Goal: Task Accomplishment & Management: Complete application form

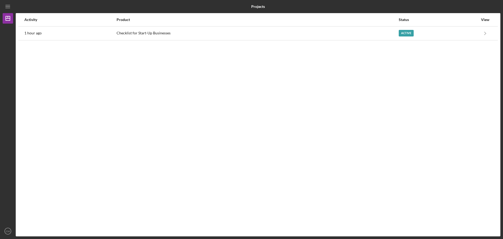
click at [160, 98] on div "Activity Product Status View 1 hour ago Checklist for Start-Up Businesses Activ…" at bounding box center [258, 124] width 485 height 223
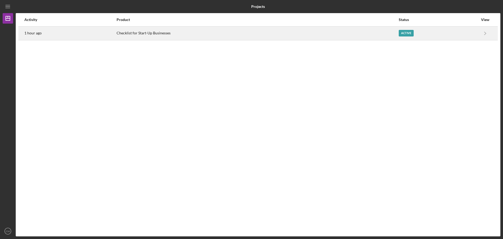
click at [403, 34] on div "Active" at bounding box center [406, 33] width 15 height 7
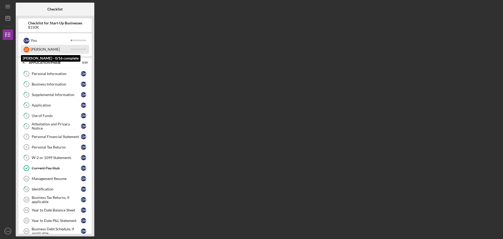
click at [47, 50] on div "[PERSON_NAME]" at bounding box center [51, 49] width 40 height 9
click at [27, 50] on div "Z C" at bounding box center [27, 50] width 6 height 6
click at [25, 49] on div "Z C" at bounding box center [27, 50] width 6 height 6
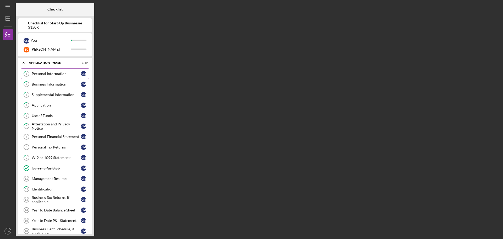
click at [44, 76] on link "1 Personal Information C M" at bounding box center [55, 73] width 68 height 10
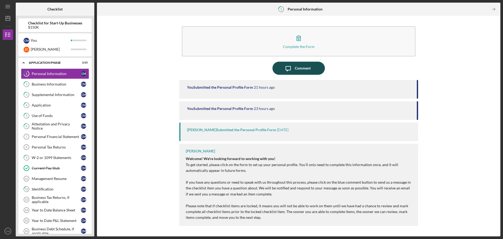
click at [297, 66] on div "Comment" at bounding box center [303, 68] width 16 height 13
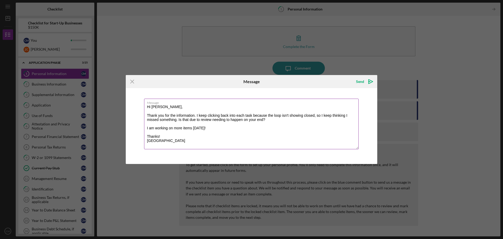
click at [194, 115] on textarea "Hi [PERSON_NAME], Thank you for the information. I keep clicking back into each…" at bounding box center [251, 123] width 215 height 51
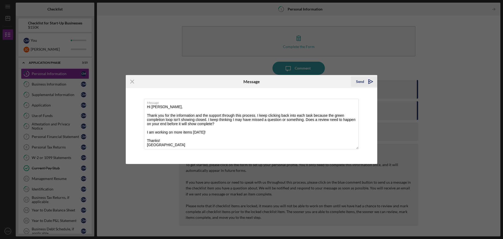
type textarea "Hi [PERSON_NAME], Thank you for the information and the support through this pr…"
click at [369, 80] on icon "Icon/icon-invite-send" at bounding box center [370, 81] width 13 height 13
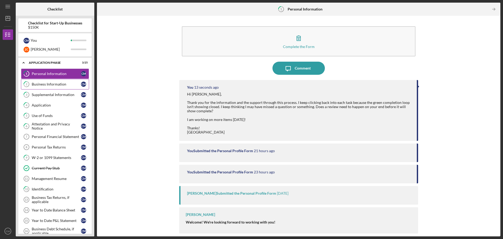
click at [44, 87] on link "2 Business Information C M" at bounding box center [55, 84] width 68 height 10
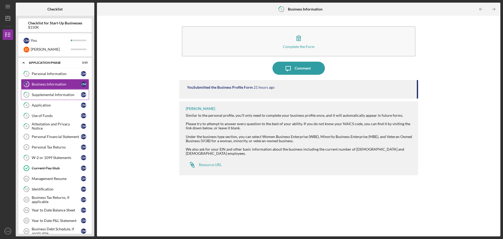
click at [52, 95] on div "Supplemental Information" at bounding box center [56, 94] width 49 height 4
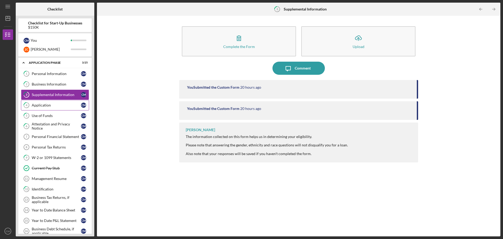
click at [50, 106] on div "Application" at bounding box center [56, 105] width 49 height 4
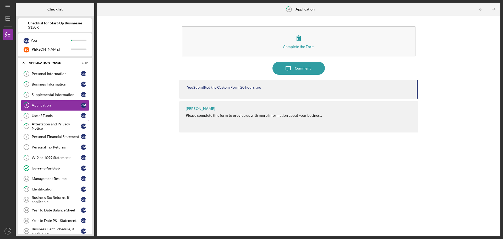
click at [49, 118] on link "5 Use of Funds C M" at bounding box center [55, 115] width 68 height 10
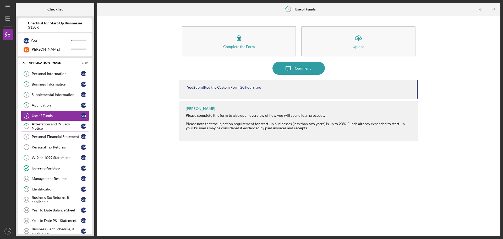
click at [37, 126] on div "Attestation and Privacy Notice" at bounding box center [56, 126] width 49 height 8
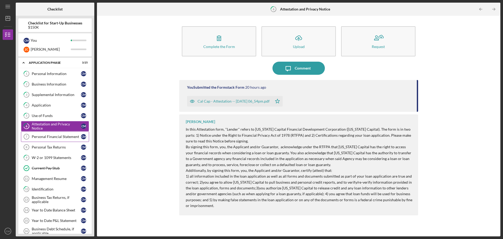
click at [47, 137] on div "Personal Financial Statement" at bounding box center [56, 136] width 49 height 4
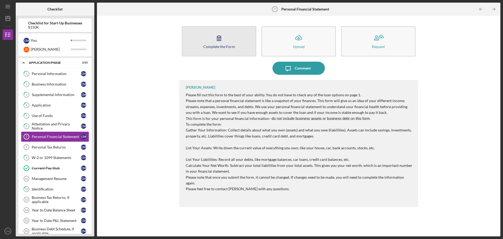
click at [219, 42] on icon "button" at bounding box center [218, 37] width 13 height 13
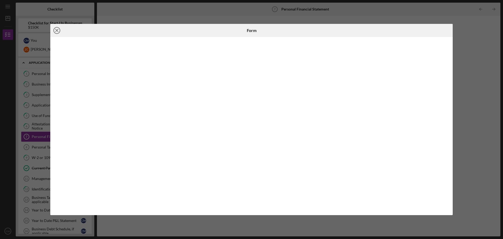
click at [59, 32] on icon "Icon/Close" at bounding box center [56, 30] width 13 height 13
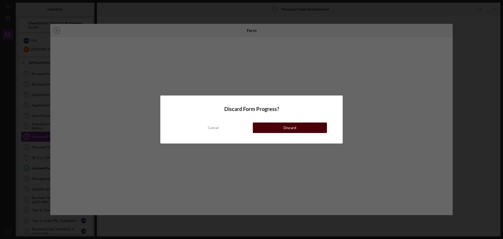
click at [257, 130] on button "Discard" at bounding box center [290, 127] width 74 height 10
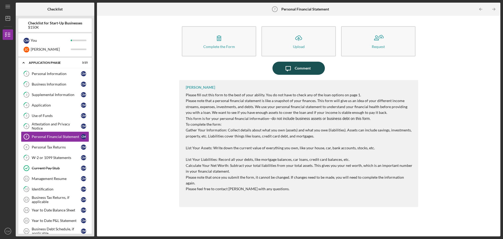
click at [296, 66] on div "Comment" at bounding box center [303, 68] width 16 height 13
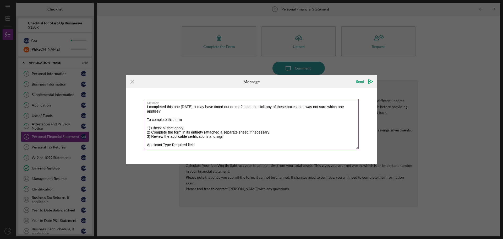
click at [173, 111] on textarea "I completed this one [DATE], it may have timed out on me? I did not click any o…" at bounding box center [251, 123] width 215 height 51
type textarea "I completed this one [DATE], it may have timed out on me? I did not click any o…"
click at [370, 79] on icon "Icon/icon-invite-send" at bounding box center [370, 81] width 13 height 13
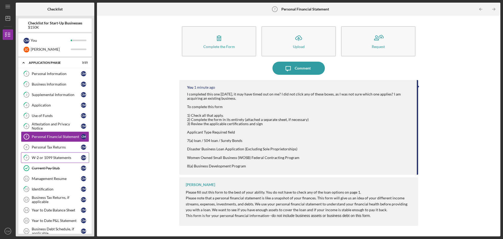
click at [54, 155] on link "9 W-2 or 1099 Statements C M" at bounding box center [55, 157] width 68 height 10
